Goal: Task Accomplishment & Management: Manage account settings

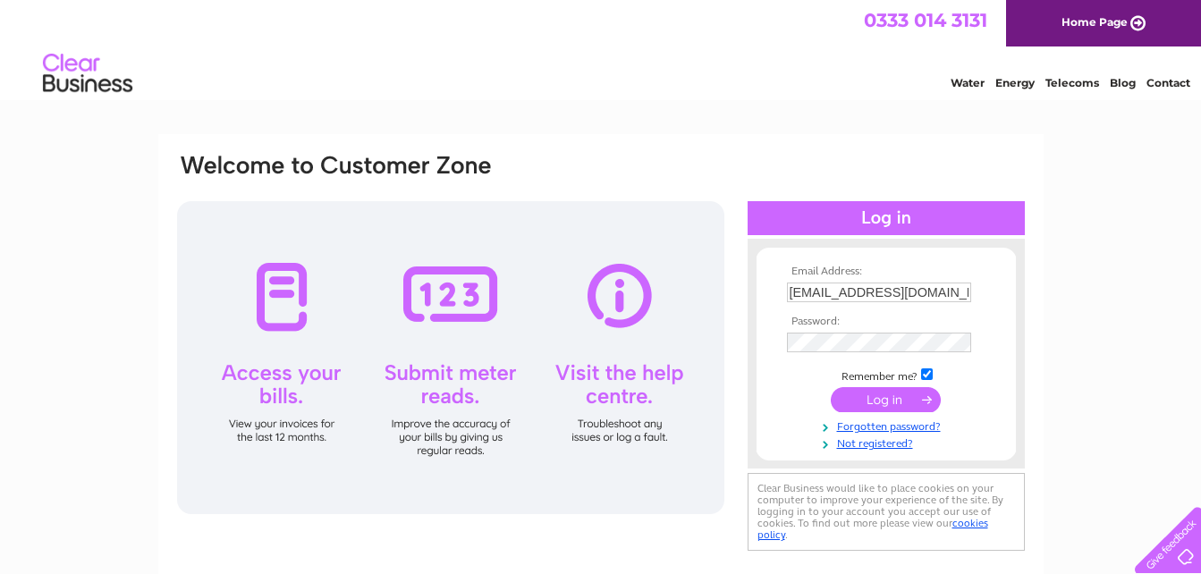
click at [888, 399] on input "submit" at bounding box center [886, 399] width 110 height 25
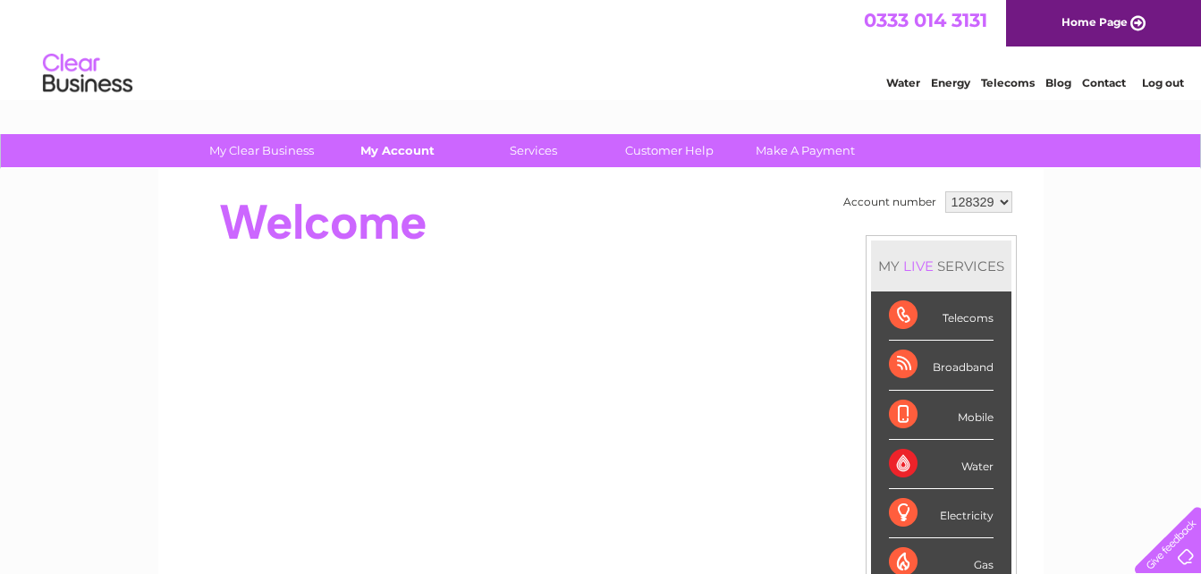
click at [407, 153] on link "My Account" at bounding box center [398, 150] width 148 height 33
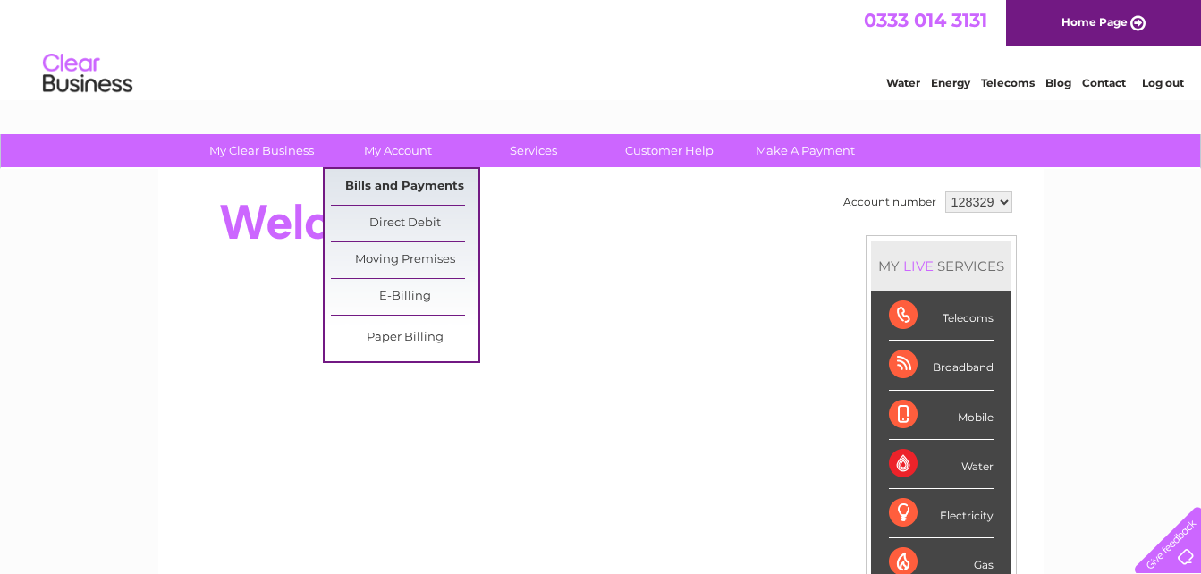
click at [438, 191] on link "Bills and Payments" at bounding box center [405, 187] width 148 height 36
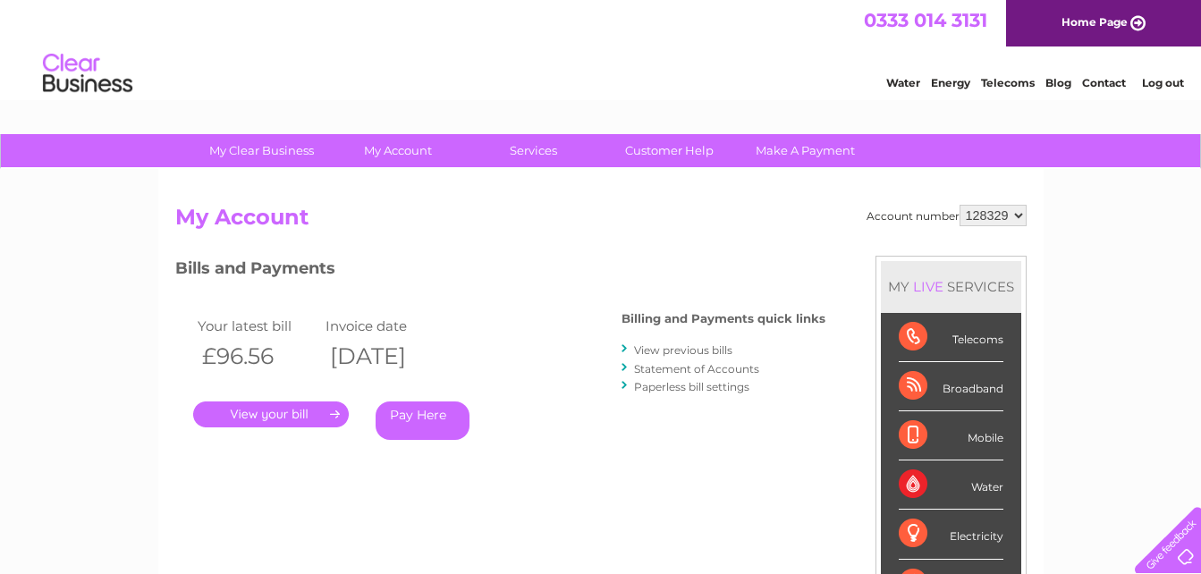
click at [291, 410] on link "." at bounding box center [271, 414] width 156 height 26
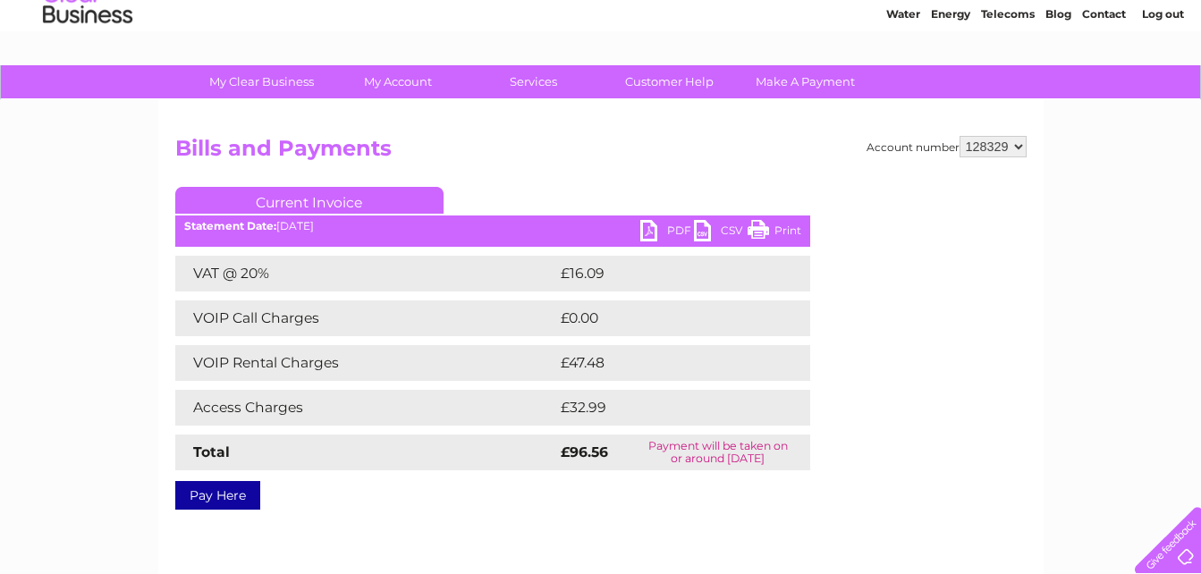
scroll to position [63, 0]
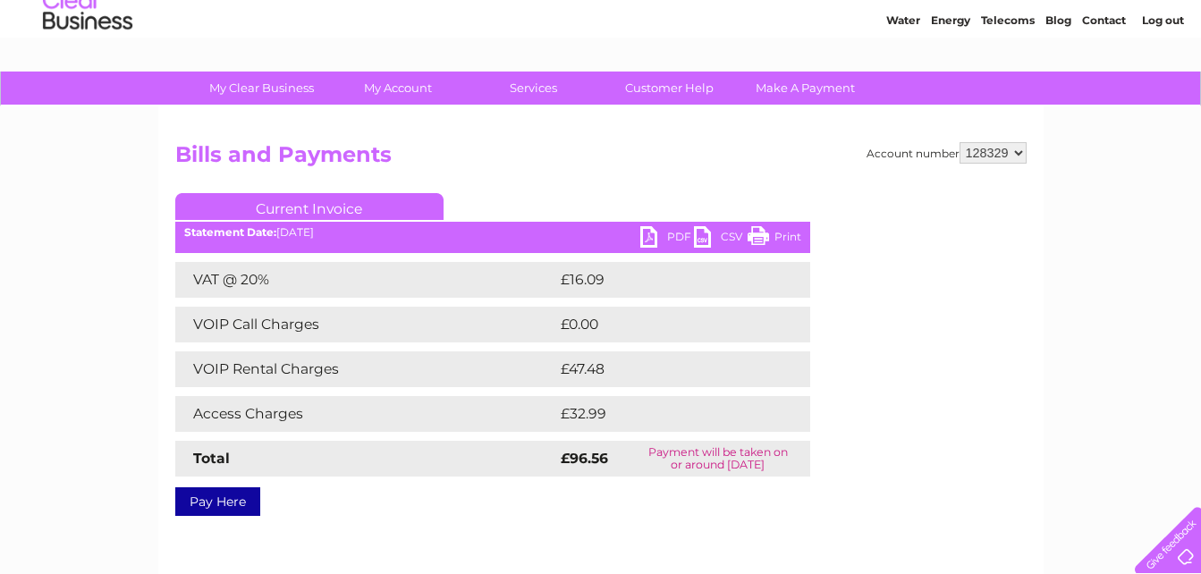
click at [663, 234] on link "PDF" at bounding box center [667, 239] width 54 height 26
click at [1109, 198] on div "My Clear Business Login Details My Details My Preferences Link Account My Accou…" at bounding box center [600, 492] width 1201 height 841
click at [794, 246] on link "Print" at bounding box center [774, 239] width 54 height 26
